Goal: Transaction & Acquisition: Book appointment/travel/reservation

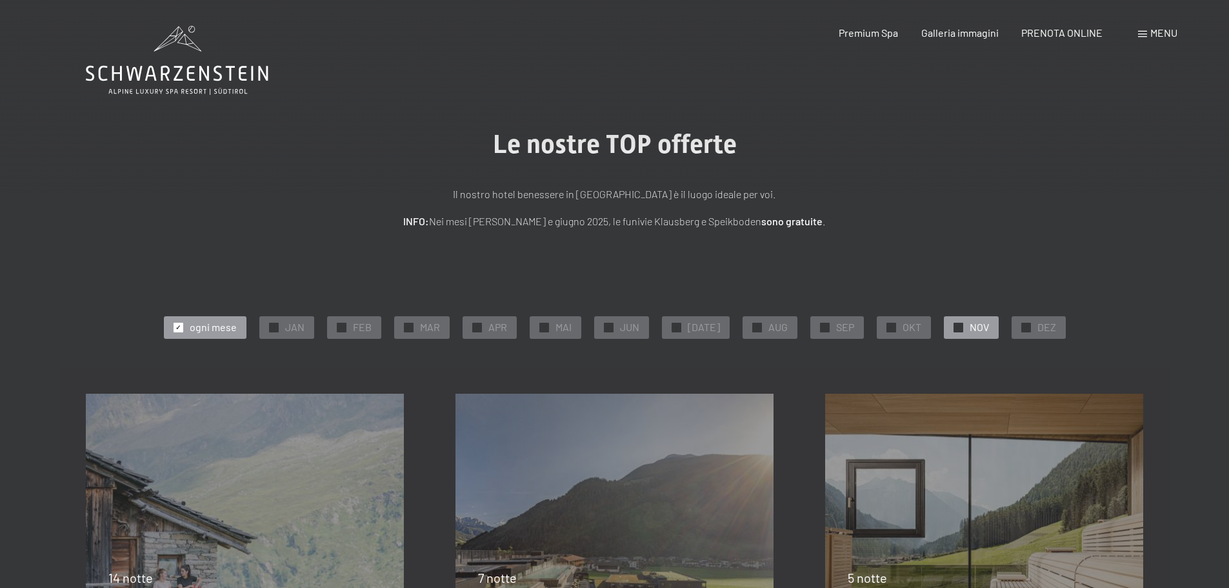
click at [977, 326] on span "NOV" at bounding box center [979, 327] width 19 height 14
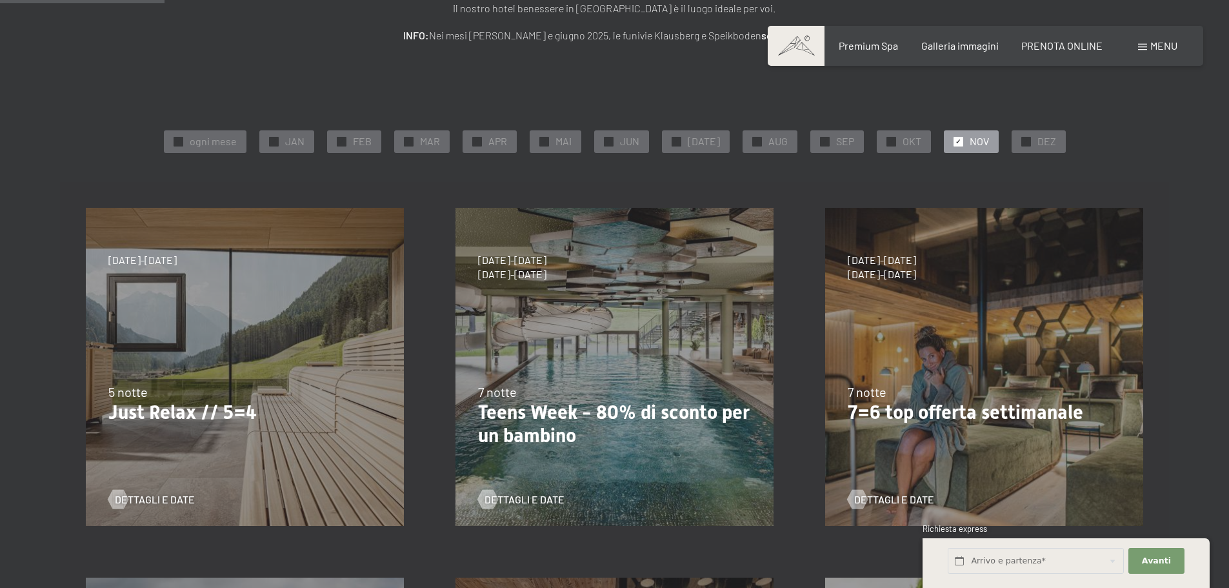
scroll to position [194, 0]
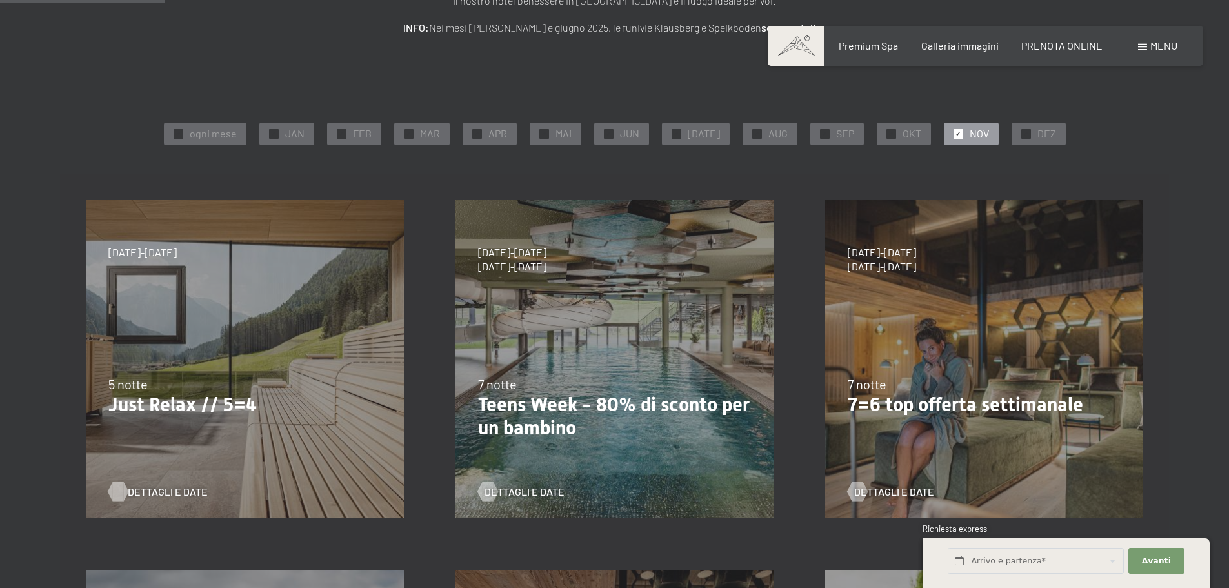
click at [155, 492] on span "Dettagli e Date" at bounding box center [168, 492] width 80 height 14
click at [903, 134] on span "OKT" at bounding box center [912, 133] width 19 height 14
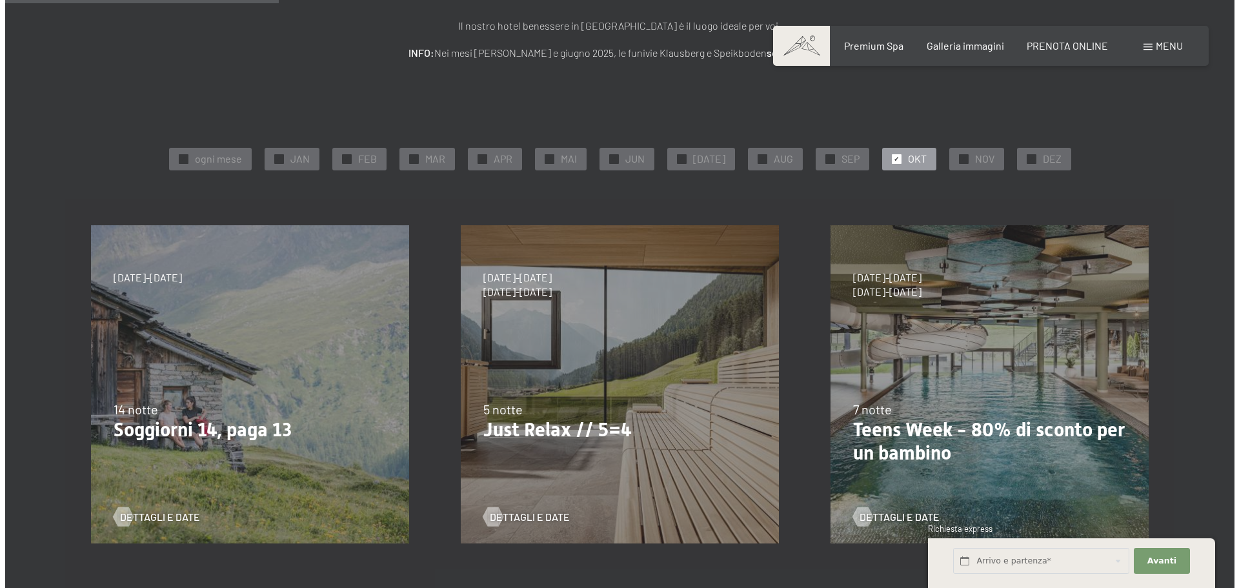
scroll to position [0, 0]
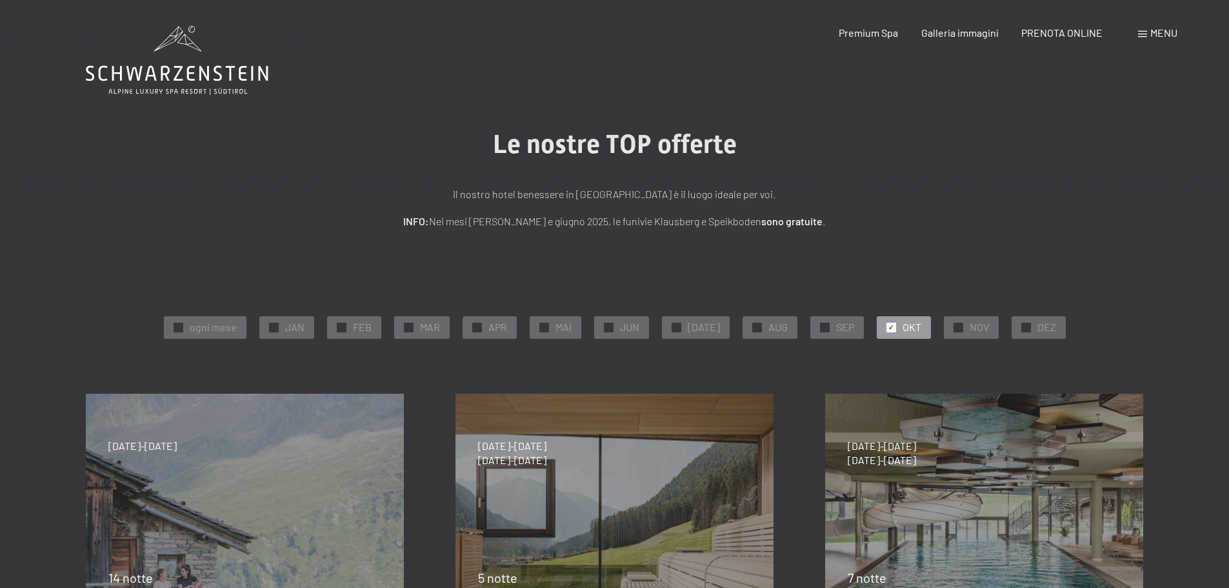
click at [1150, 34] on span "Menu" at bounding box center [1163, 32] width 27 height 12
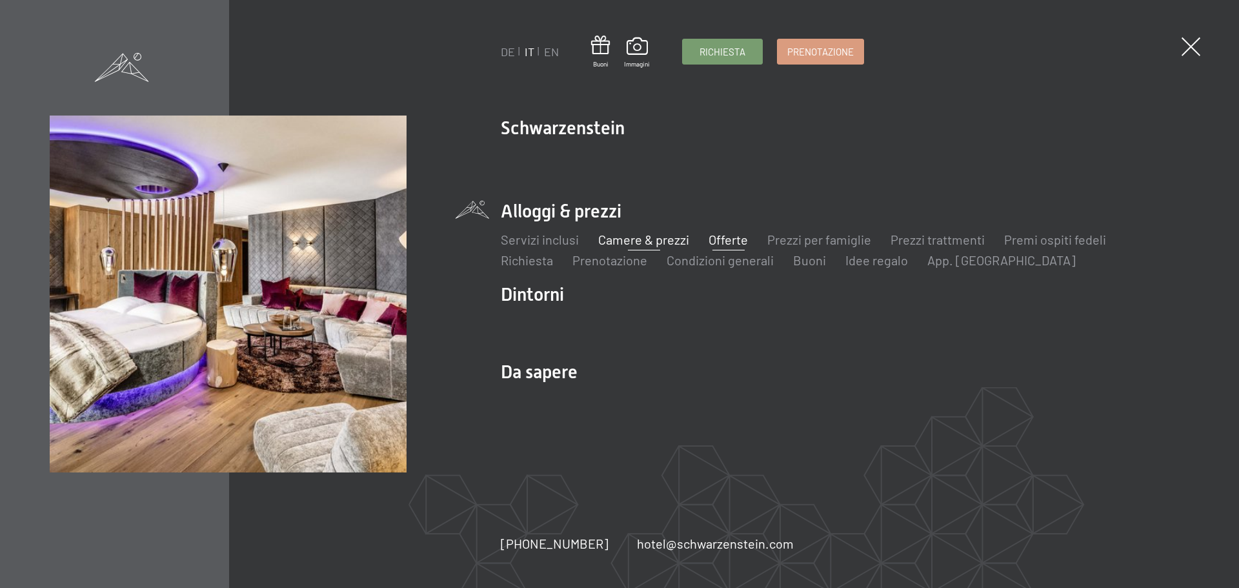
click at [620, 239] on link "Camere & prezzi" at bounding box center [643, 239] width 91 height 15
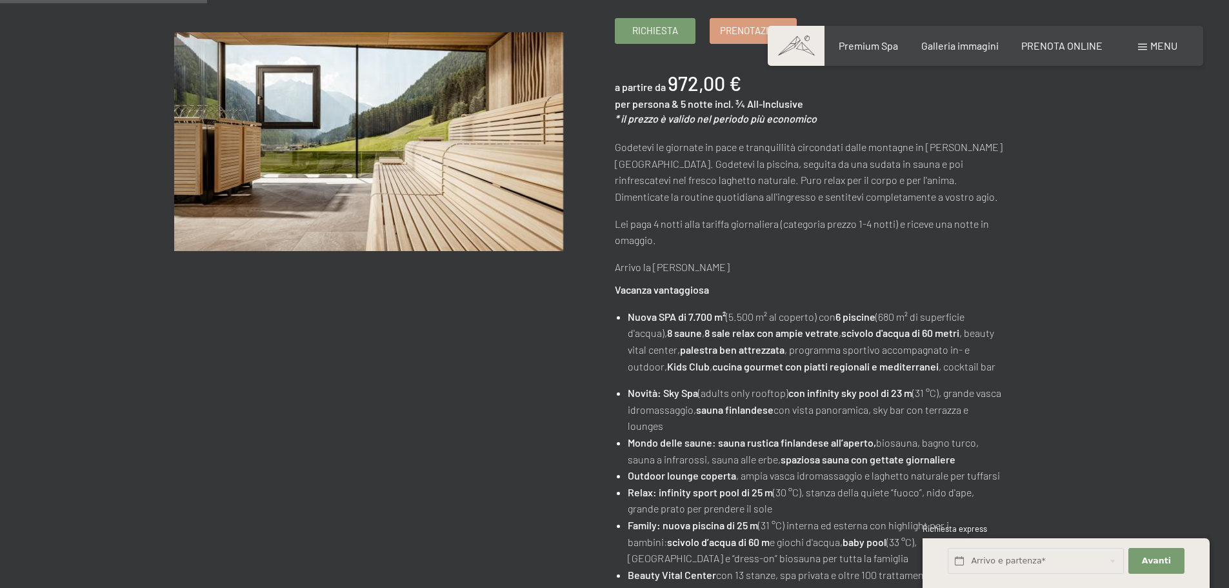
scroll to position [581, 0]
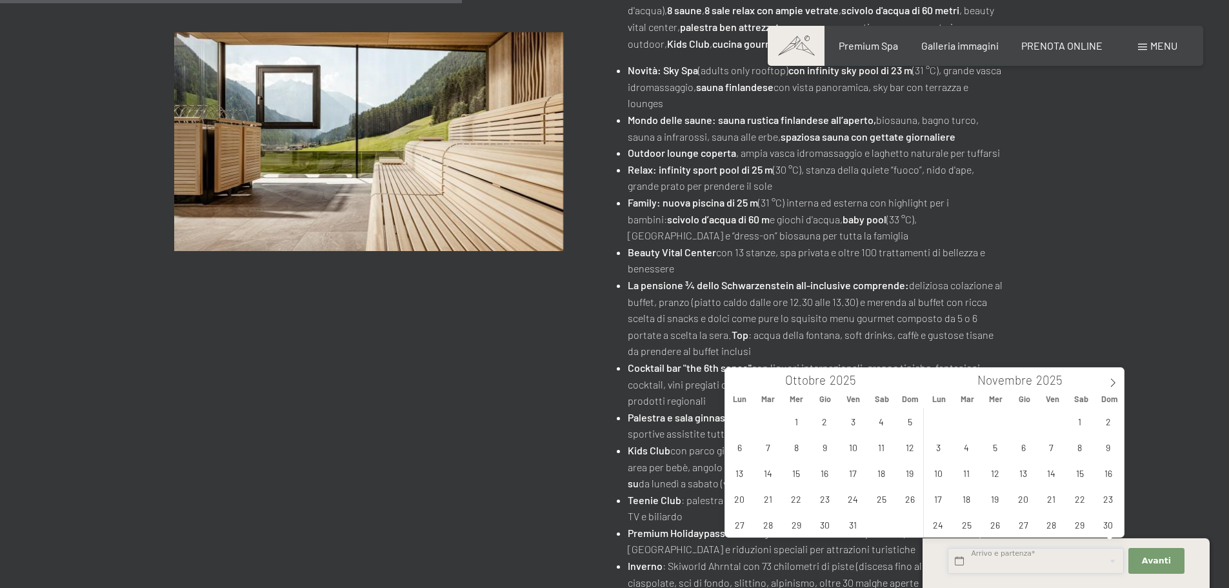
click at [974, 559] on input "text" at bounding box center [1036, 561] width 176 height 26
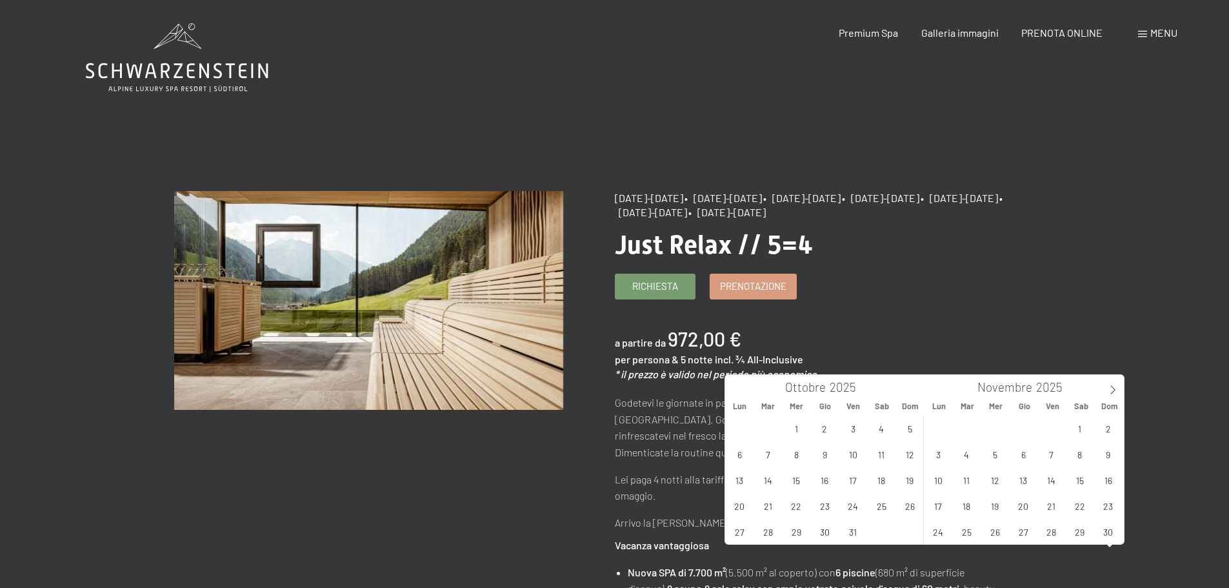
scroll to position [0, 0]
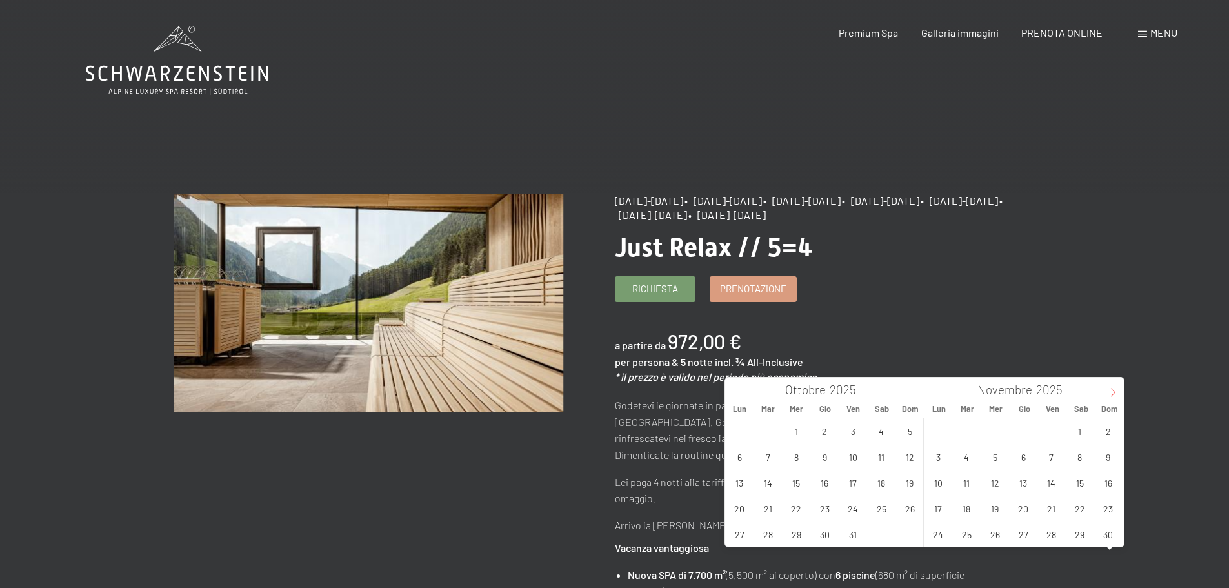
click at [1112, 392] on icon at bounding box center [1112, 392] width 9 height 9
click at [1106, 482] on span "21" at bounding box center [1107, 482] width 25 height 25
click at [1054, 510] on span "26" at bounding box center [1051, 507] width 25 height 25
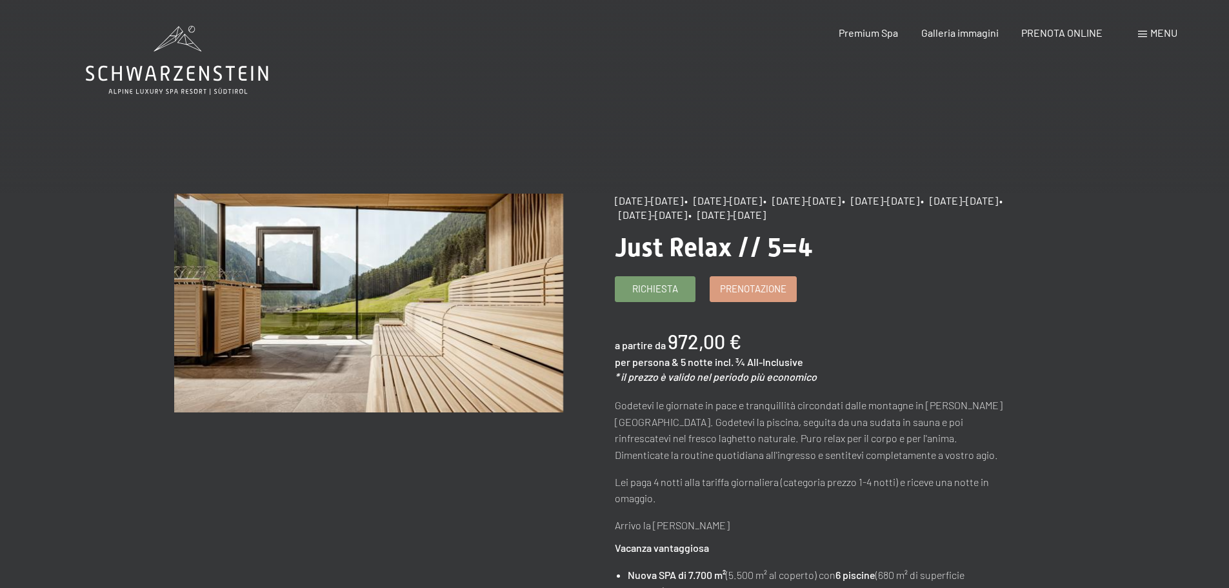
type input "Dom. 21/12/2025 - Ven. 26/12/2025"
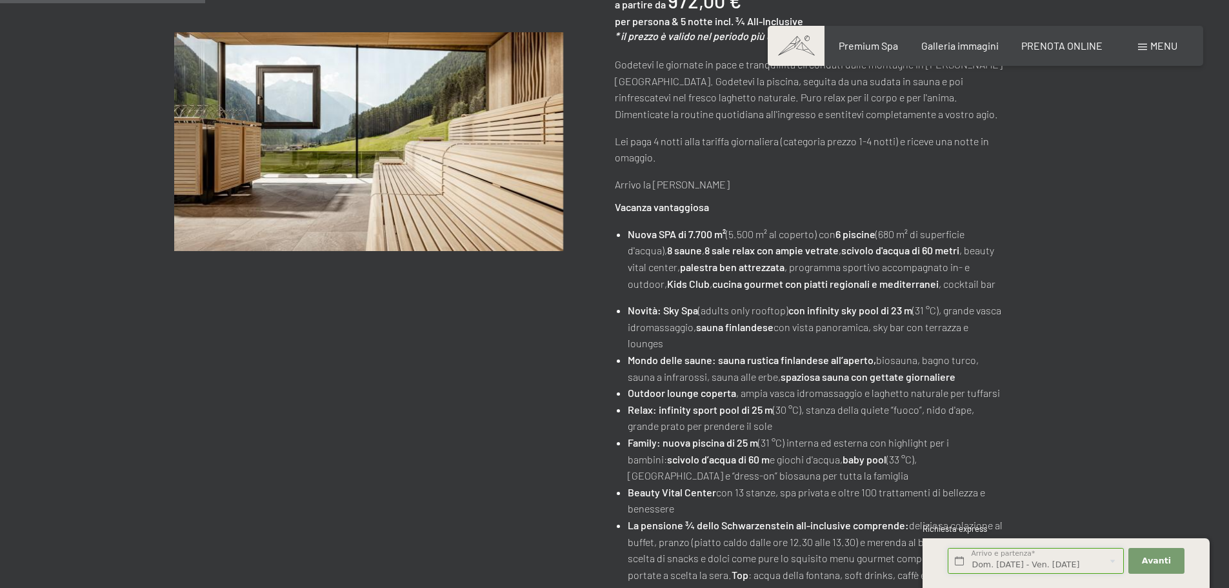
scroll to position [516, 0]
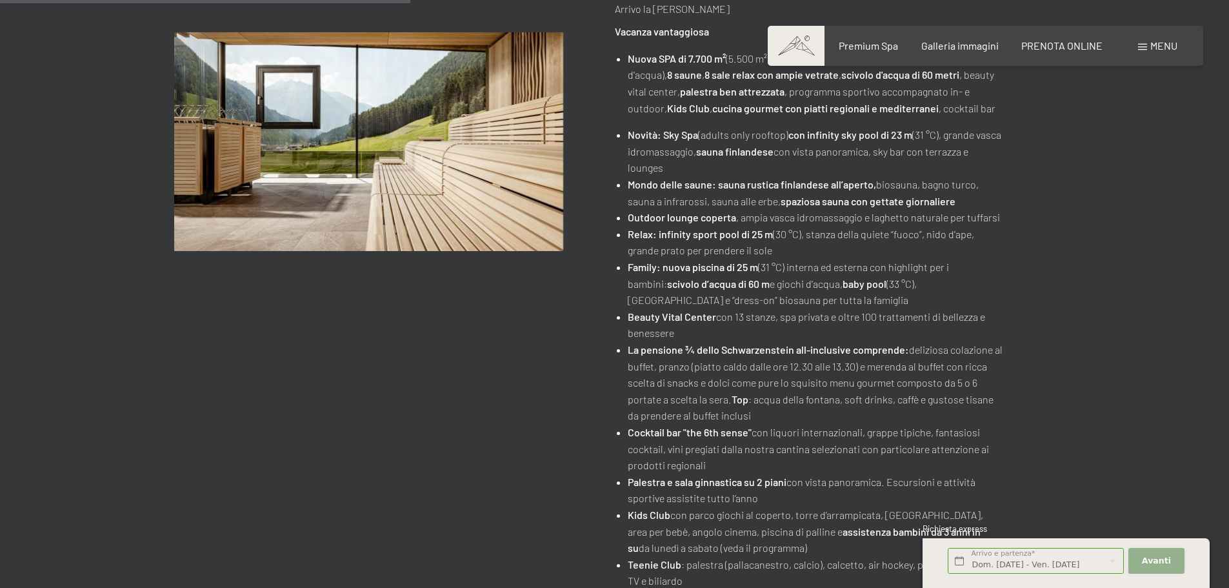
click at [1161, 562] on span "Avanti" at bounding box center [1156, 561] width 29 height 12
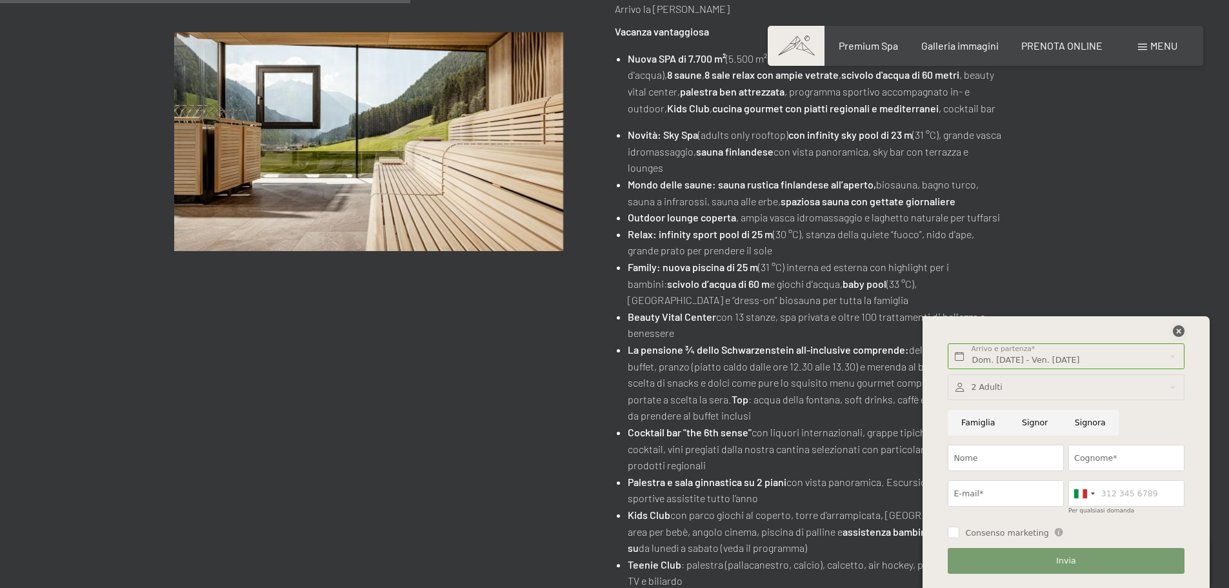
click at [1177, 326] on icon at bounding box center [1179, 331] width 12 height 12
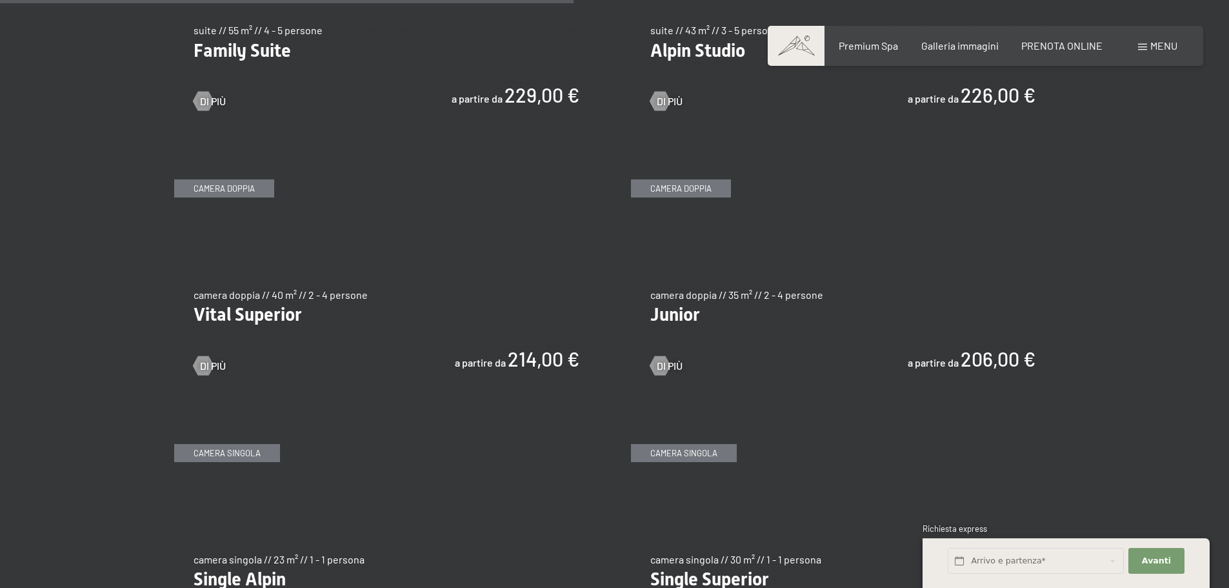
scroll to position [1742, 0]
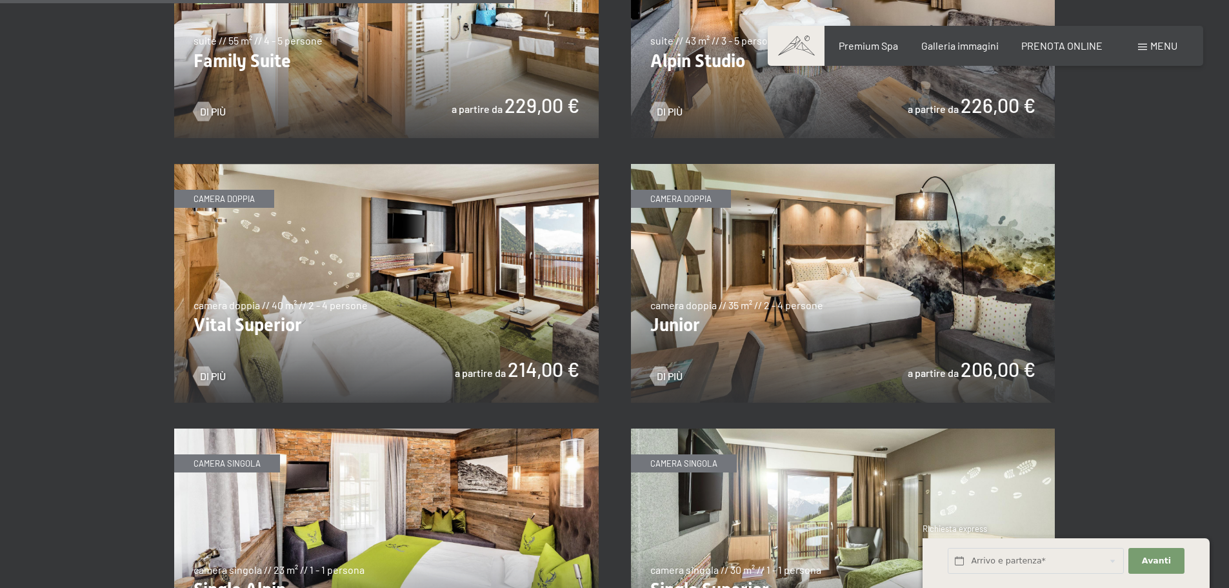
click at [842, 314] on img at bounding box center [843, 283] width 425 height 239
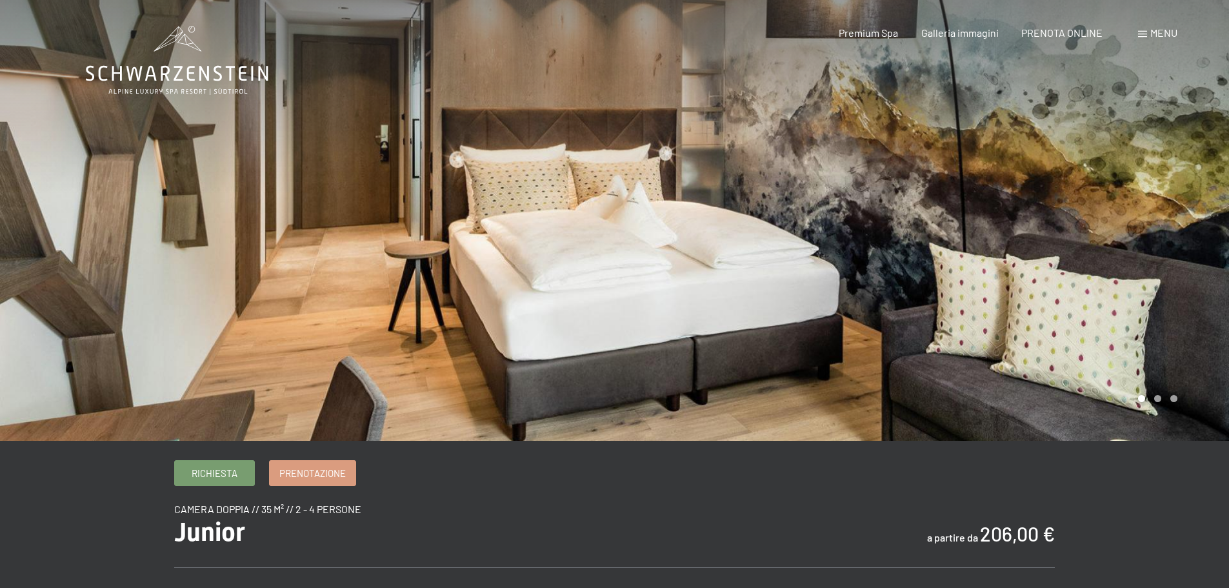
click at [1168, 281] on div at bounding box center [922, 220] width 615 height 441
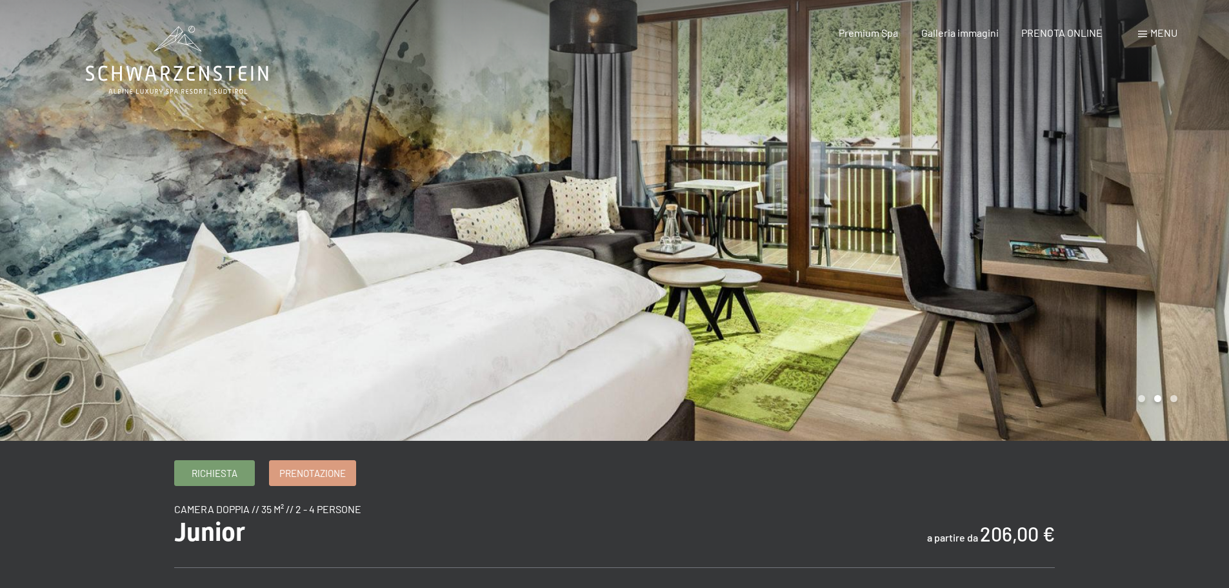
click at [1165, 281] on div at bounding box center [922, 220] width 615 height 441
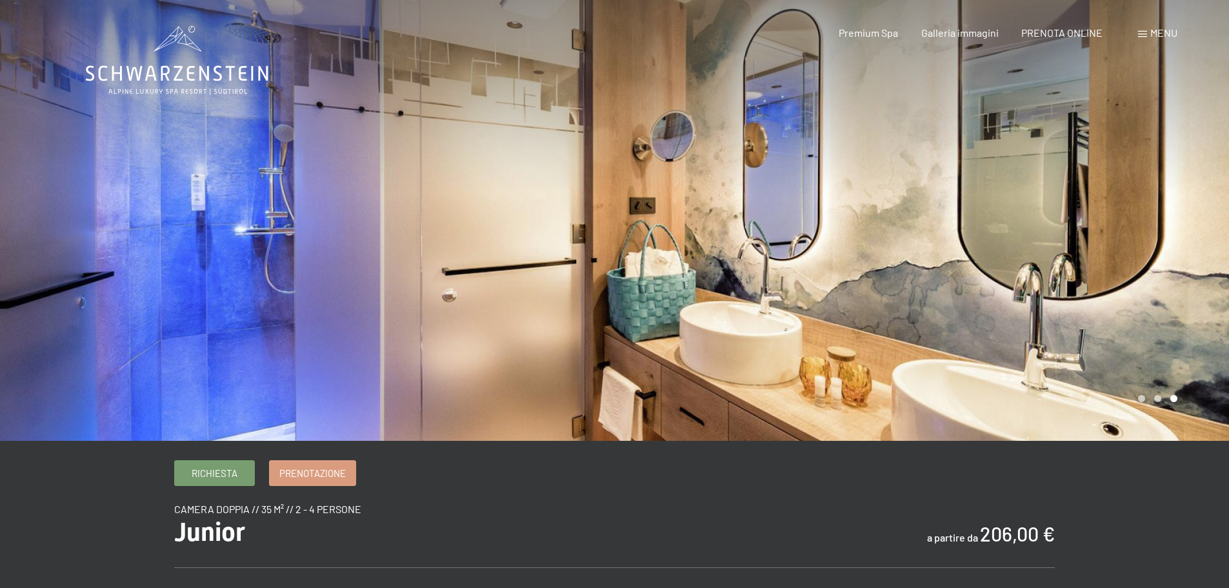
click at [1163, 282] on div at bounding box center [922, 220] width 615 height 441
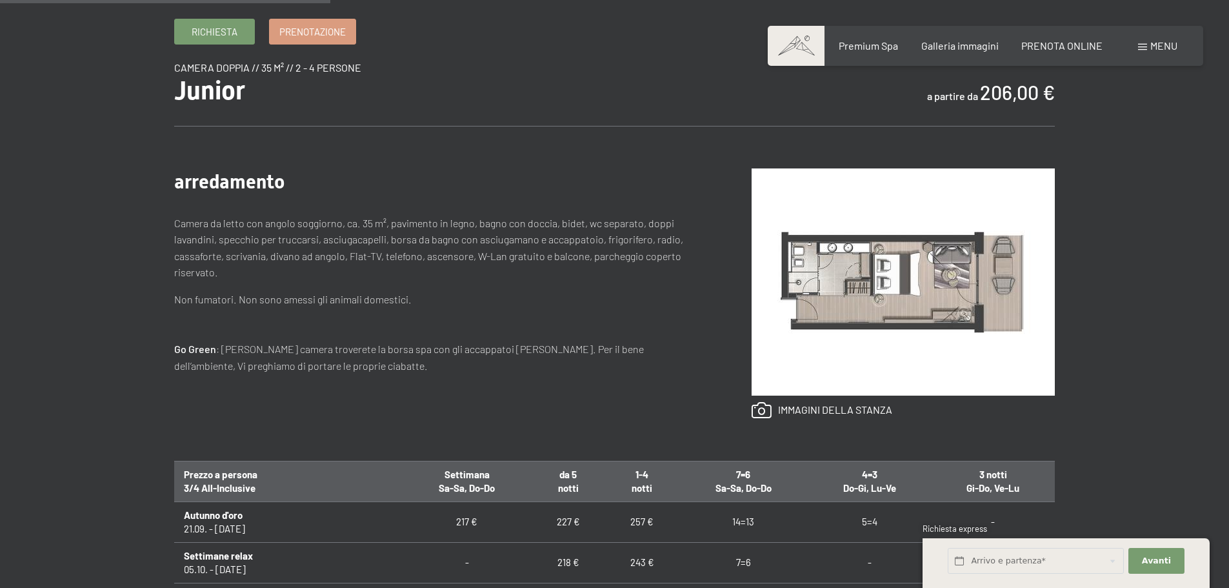
scroll to position [452, 0]
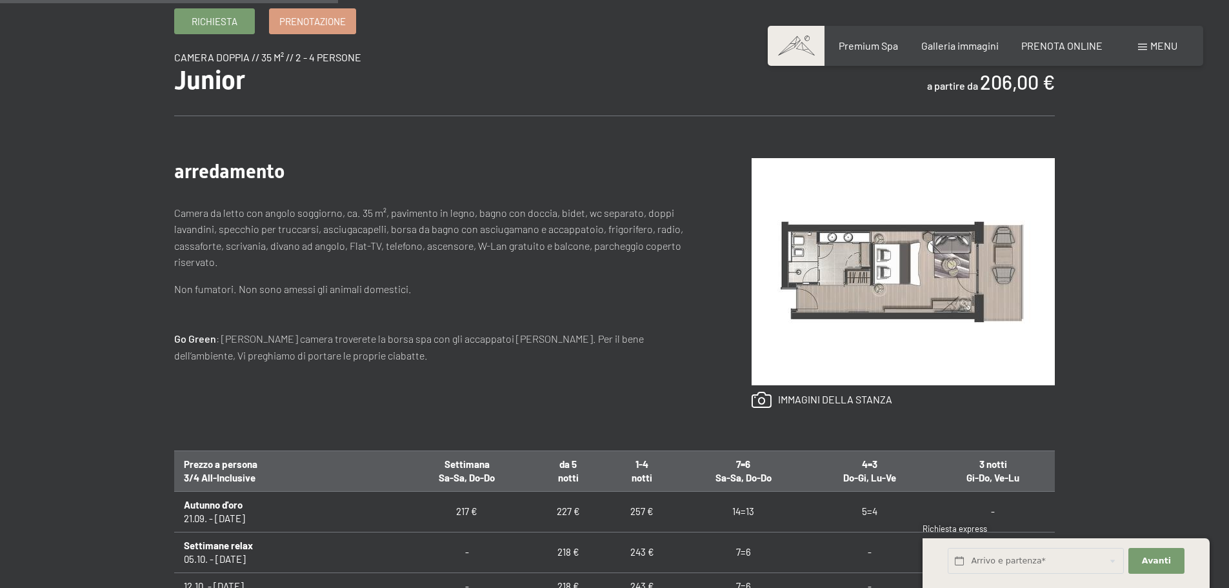
click at [917, 269] on img at bounding box center [903, 271] width 303 height 227
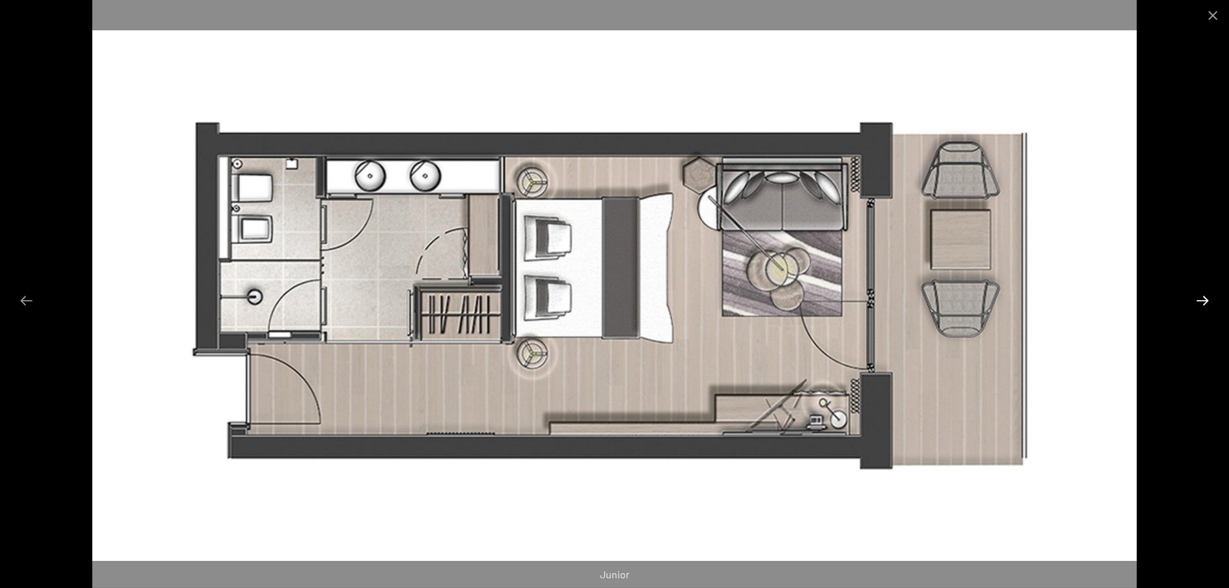
click at [1201, 296] on button "Next slide" at bounding box center [1202, 300] width 27 height 25
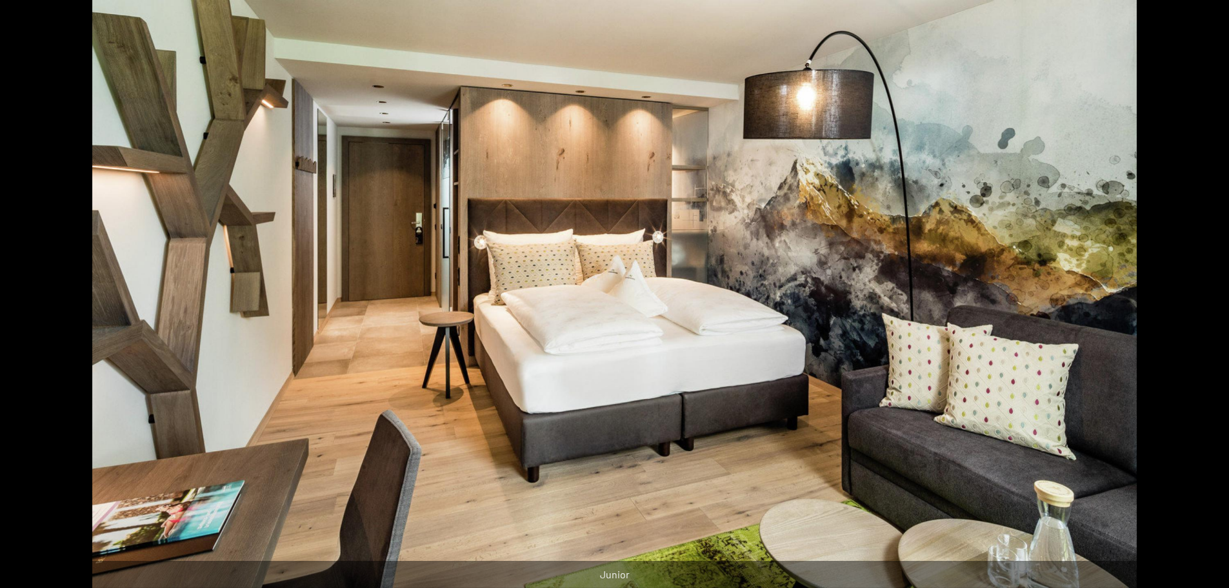
click at [1201, 296] on button "Next slide" at bounding box center [1208, 300] width 27 height 25
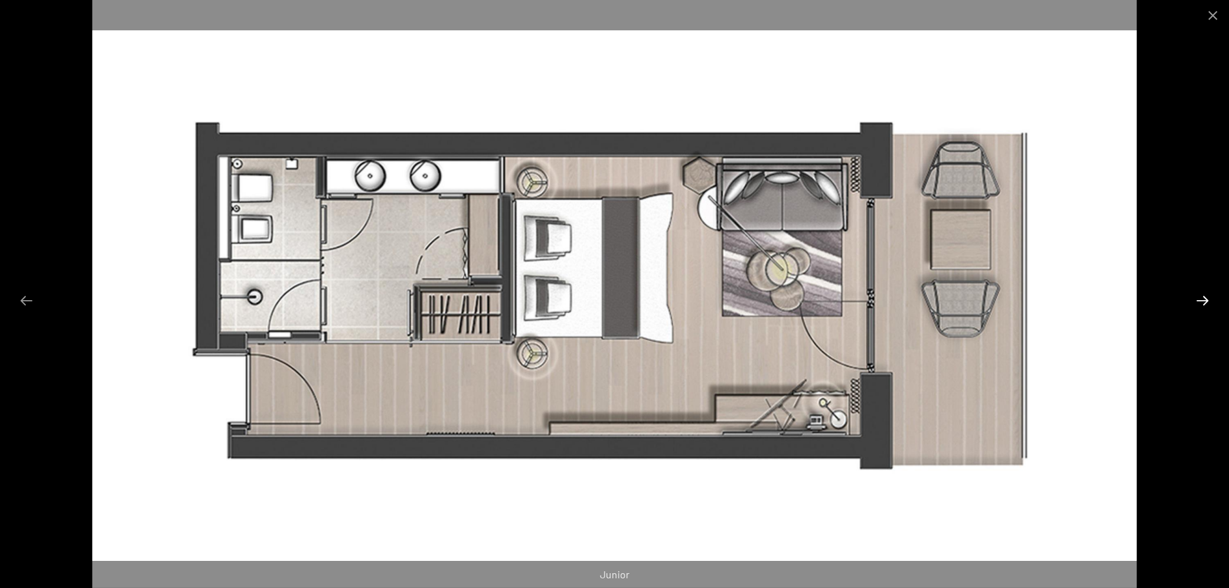
click at [1201, 296] on button "Next slide" at bounding box center [1202, 300] width 27 height 25
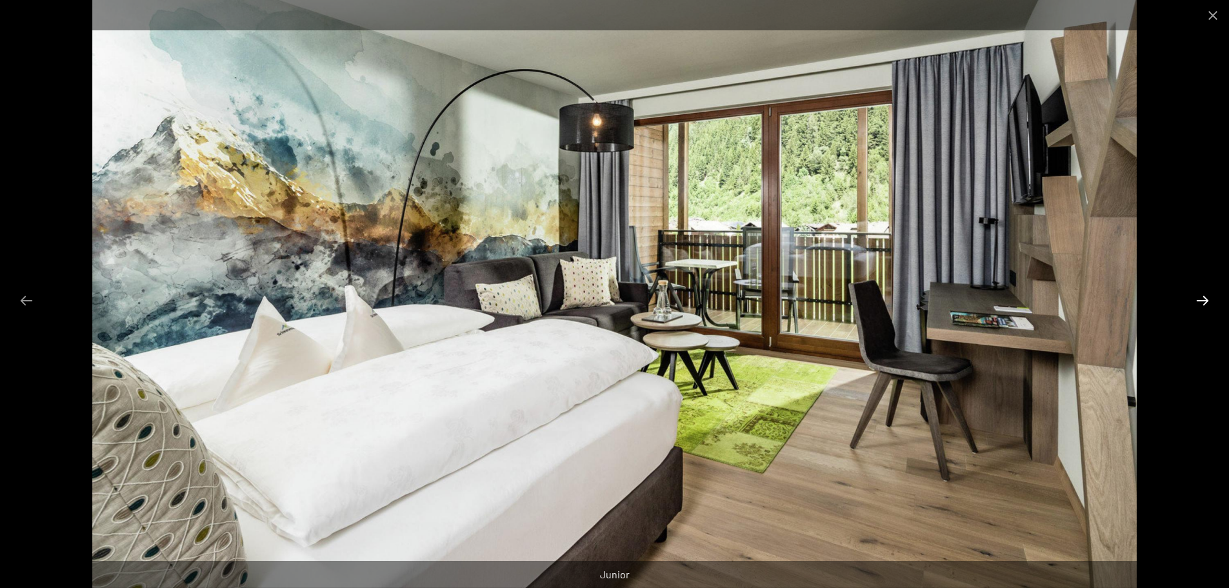
click at [1201, 296] on button "Next slide" at bounding box center [1202, 300] width 27 height 25
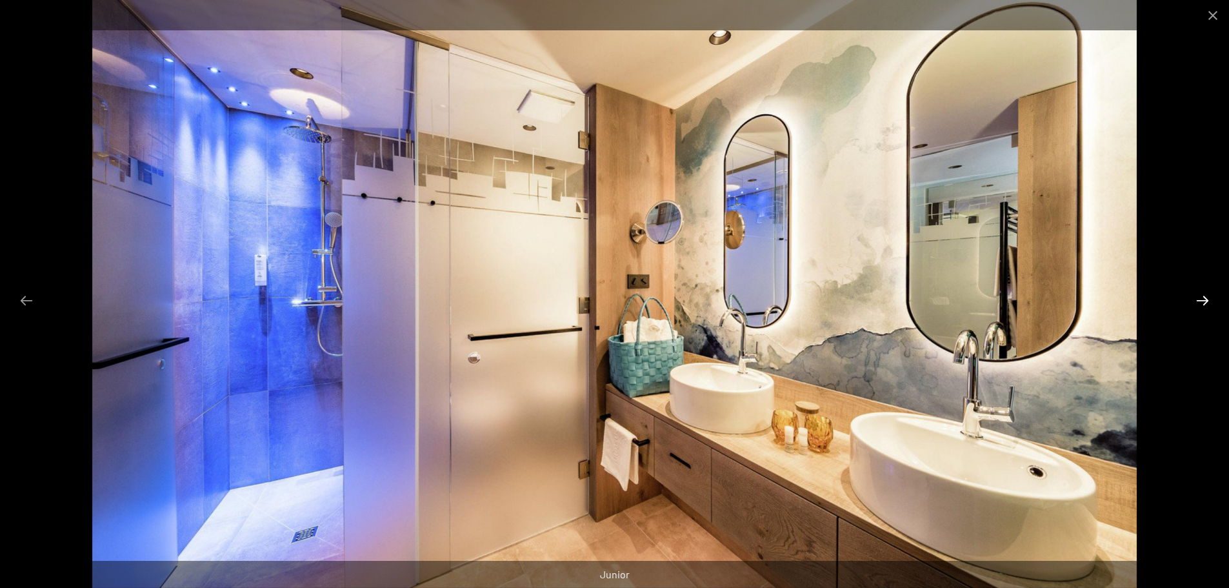
click at [1201, 296] on button "Next slide" at bounding box center [1202, 300] width 27 height 25
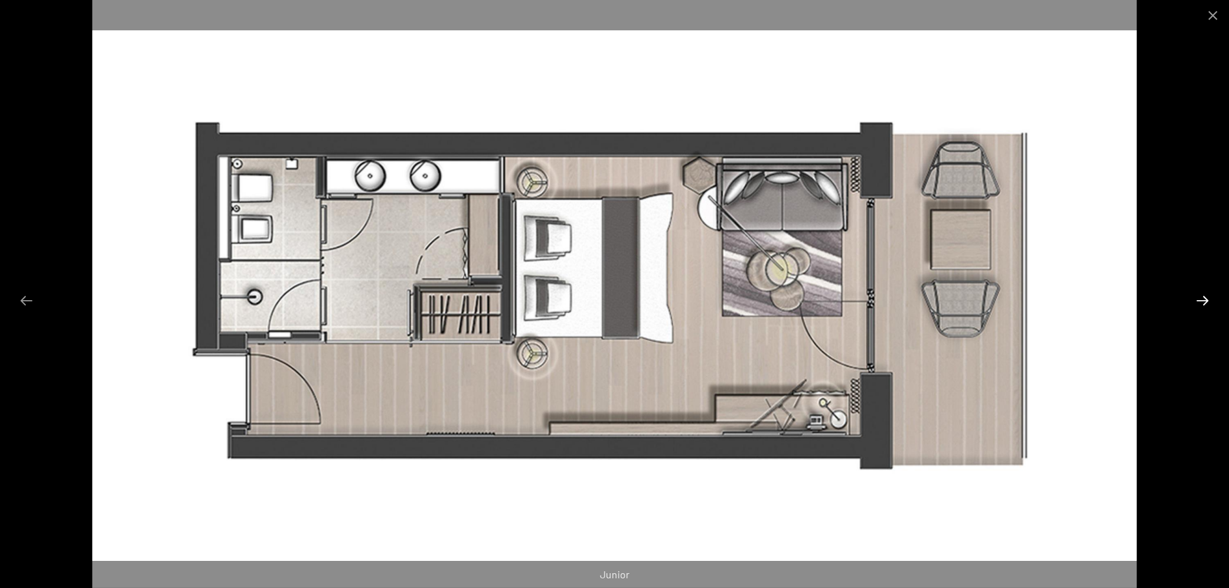
click at [1201, 296] on button "Next slide" at bounding box center [1202, 300] width 27 height 25
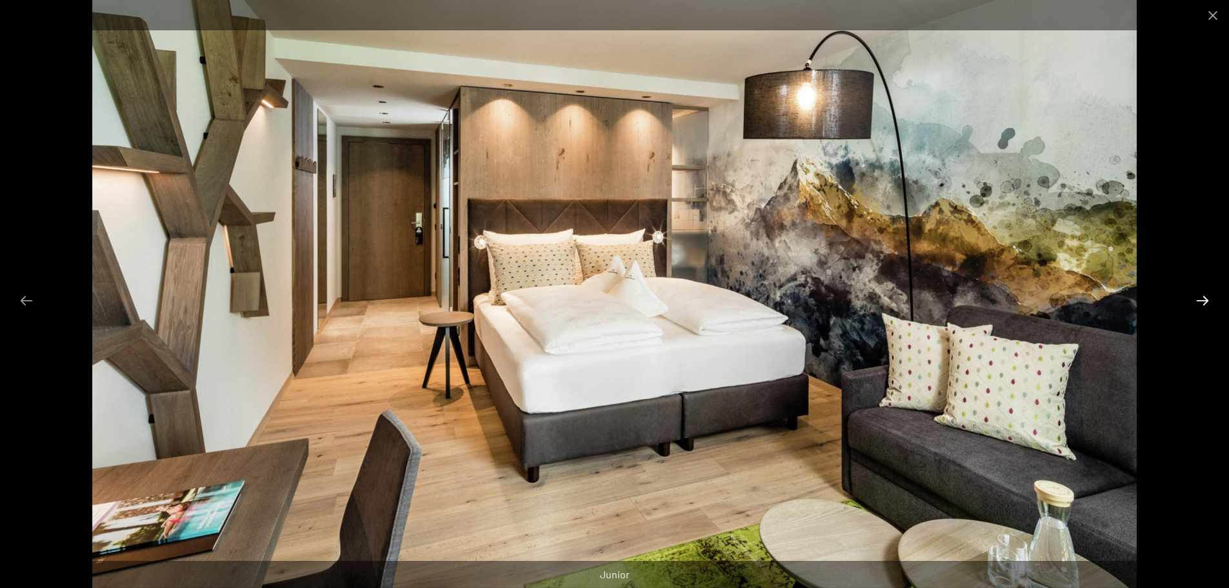
click at [1201, 296] on button "Next slide" at bounding box center [1202, 300] width 27 height 25
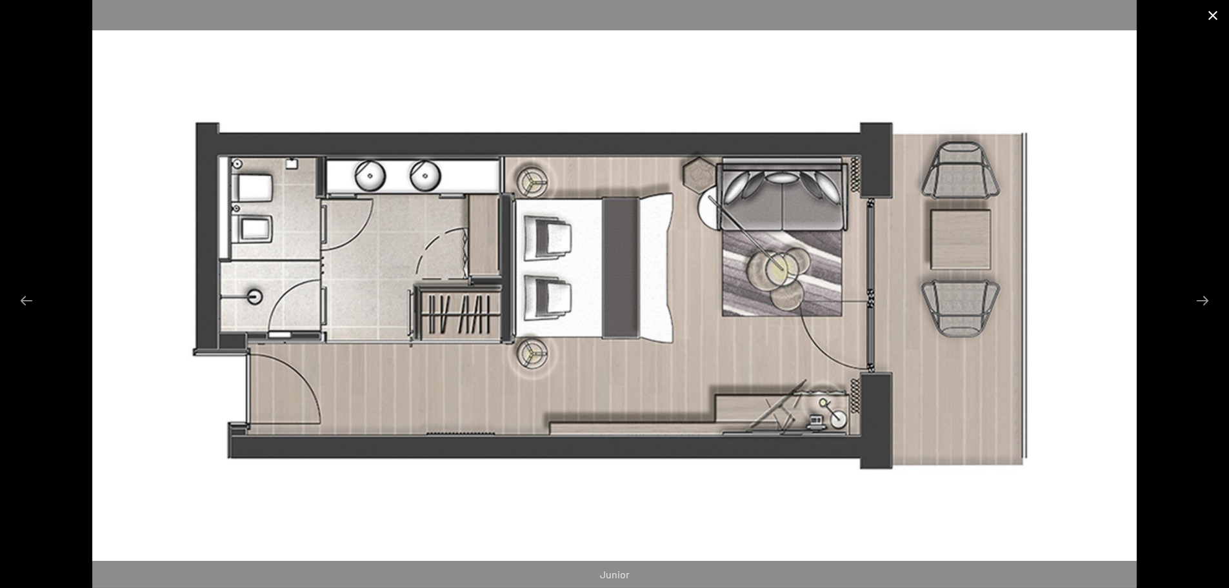
click at [1212, 16] on button "Close gallery" at bounding box center [1213, 15] width 32 height 30
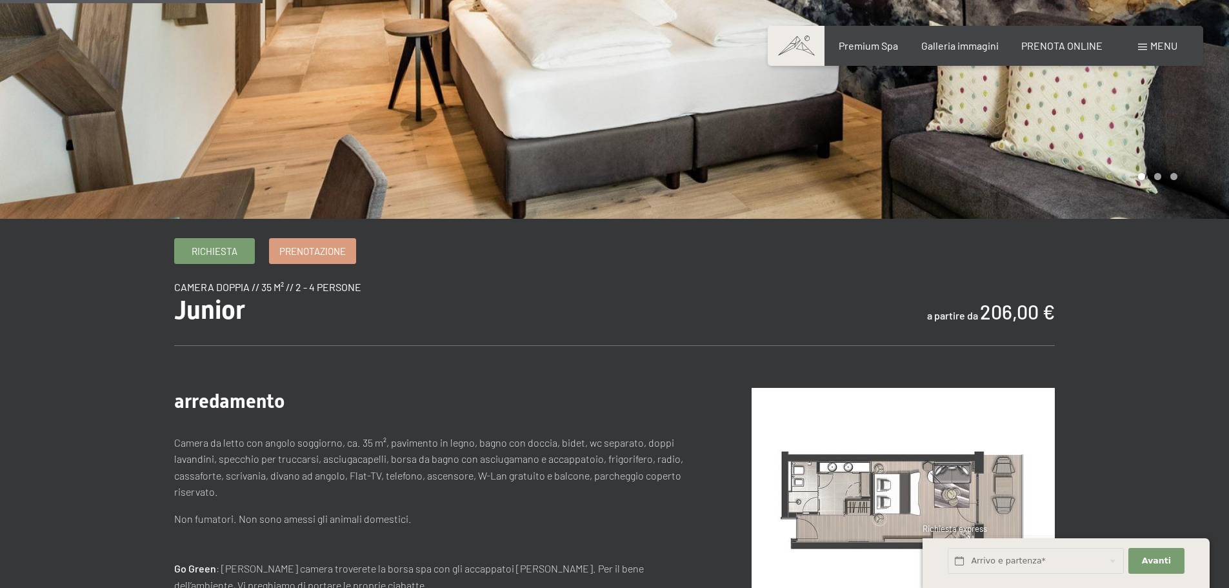
scroll to position [194, 0]
